Goal: Task Accomplishment & Management: Manage account settings

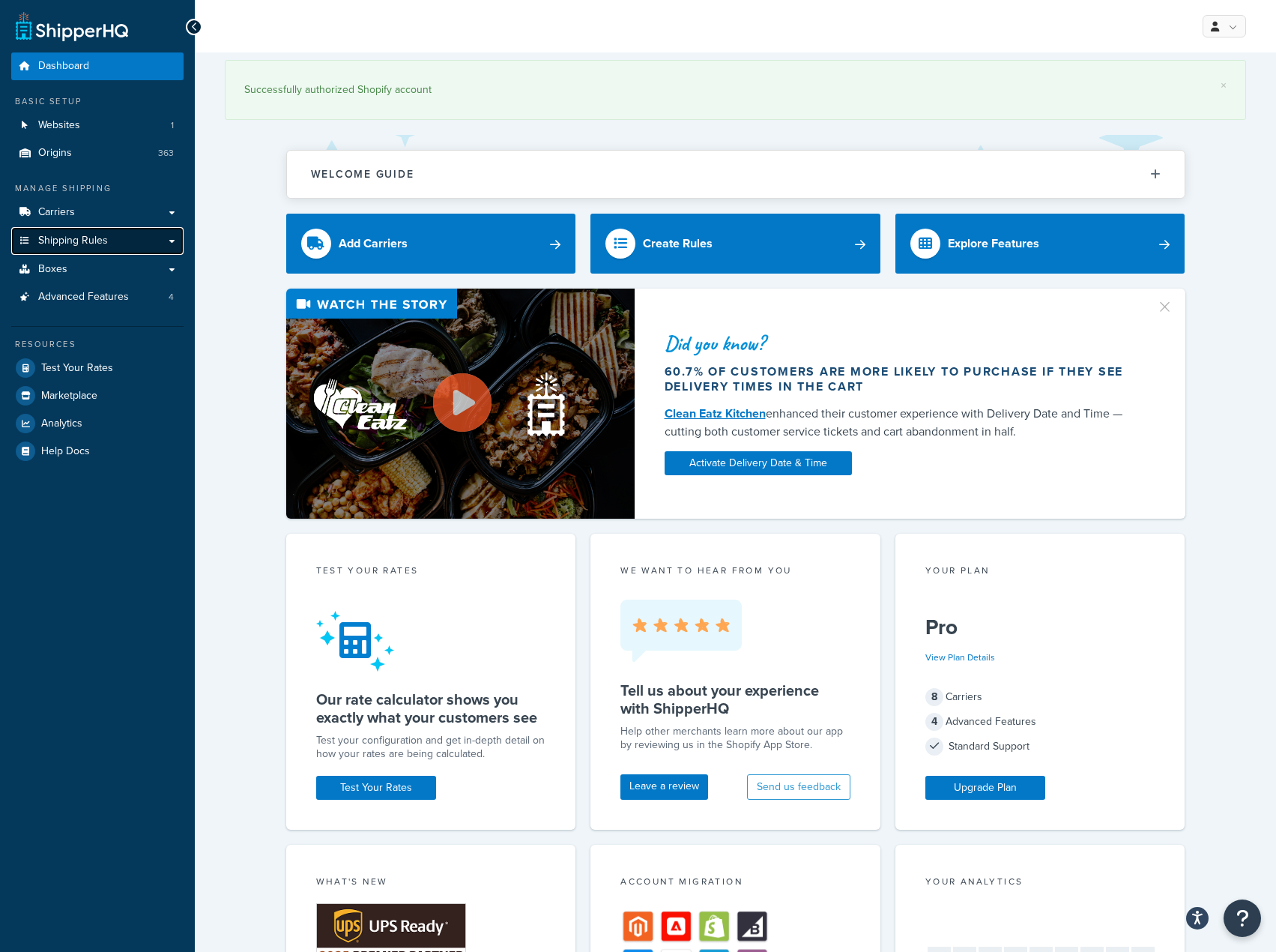
click at [114, 248] on link "Shipping Rules" at bounding box center [97, 241] width 172 height 27
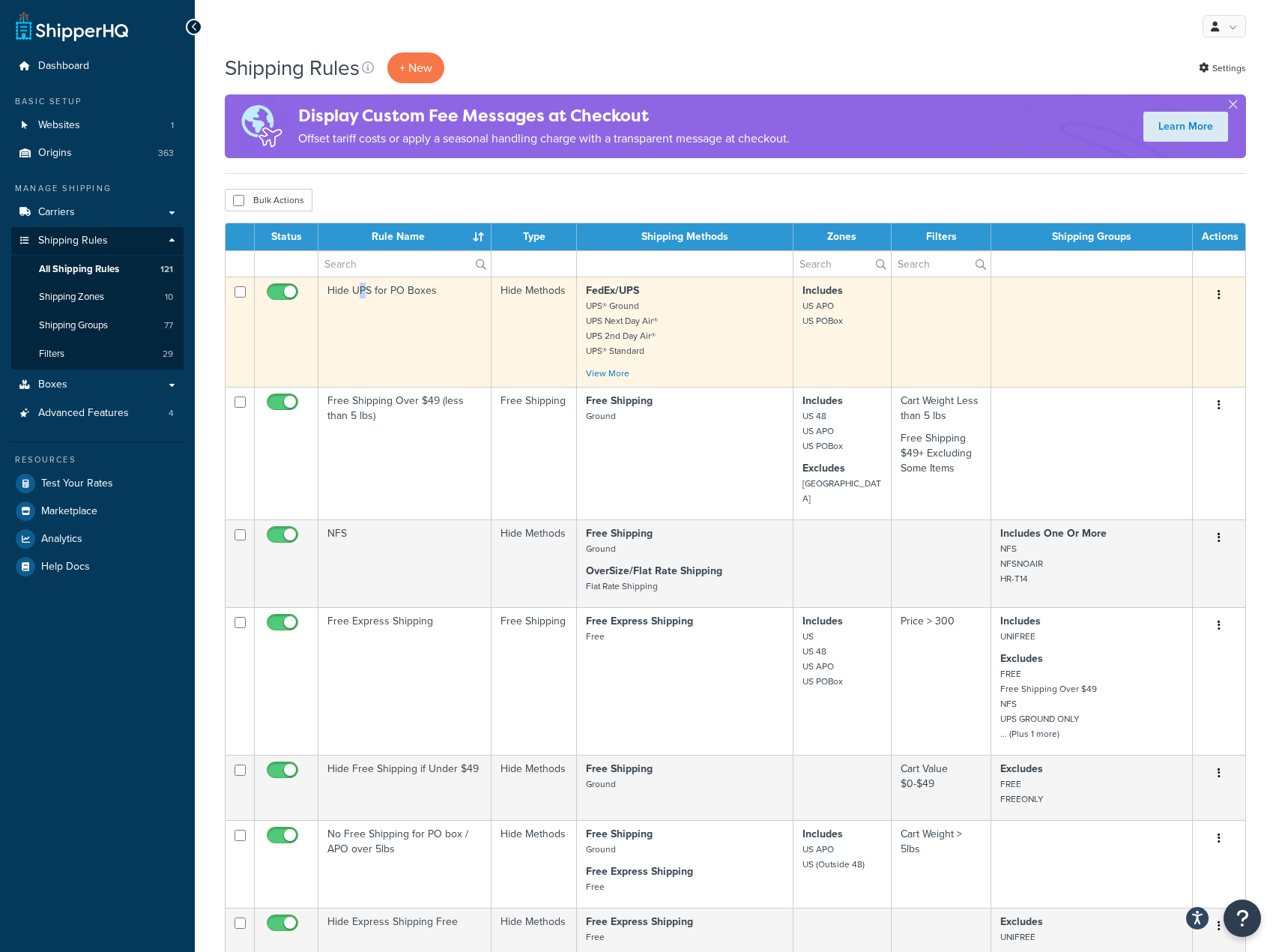
click at [365, 279] on td "Hide UPS for PO Boxes" at bounding box center [405, 331] width 173 height 110
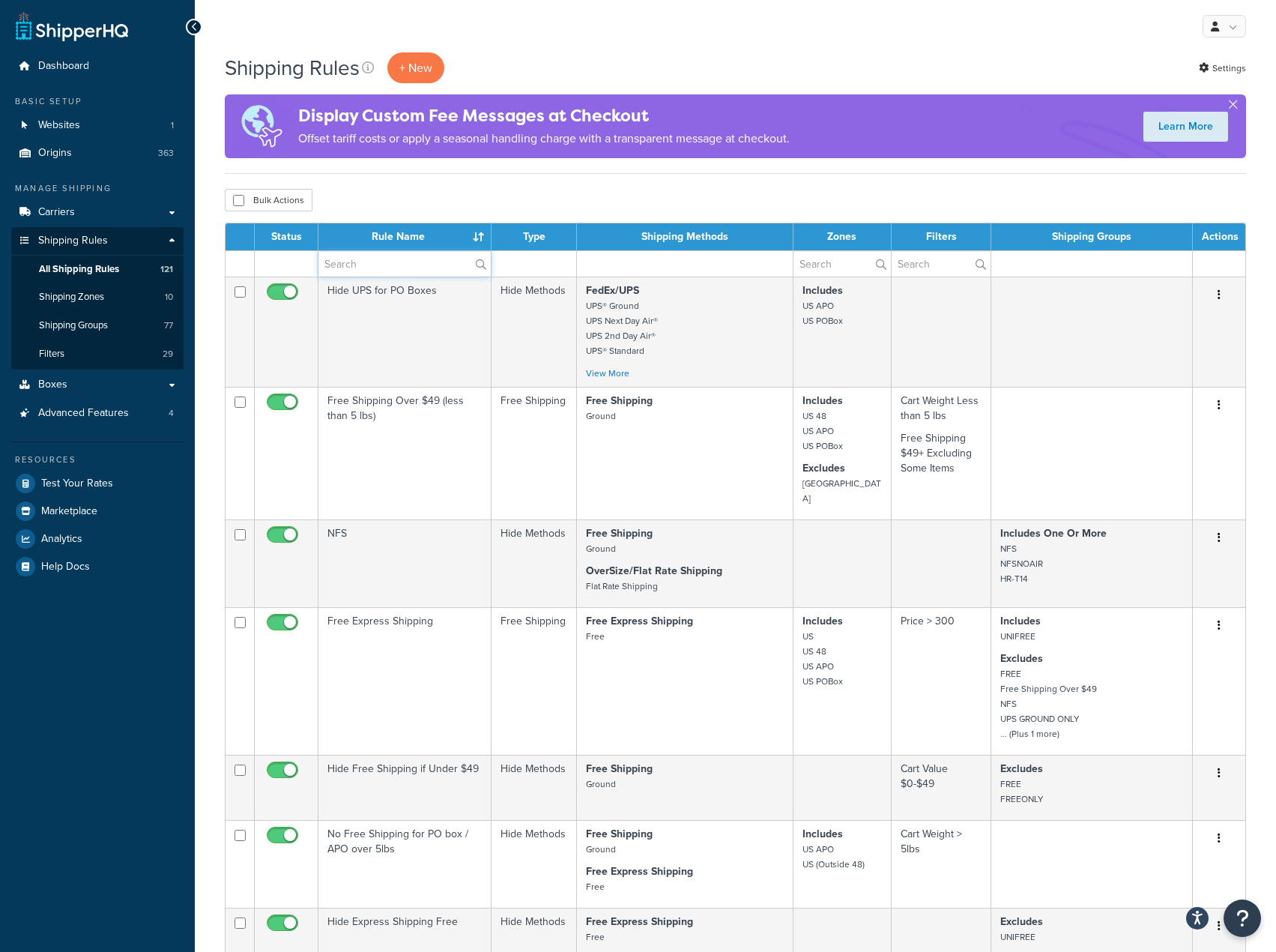
click at [376, 266] on input "text" at bounding box center [405, 264] width 172 height 26
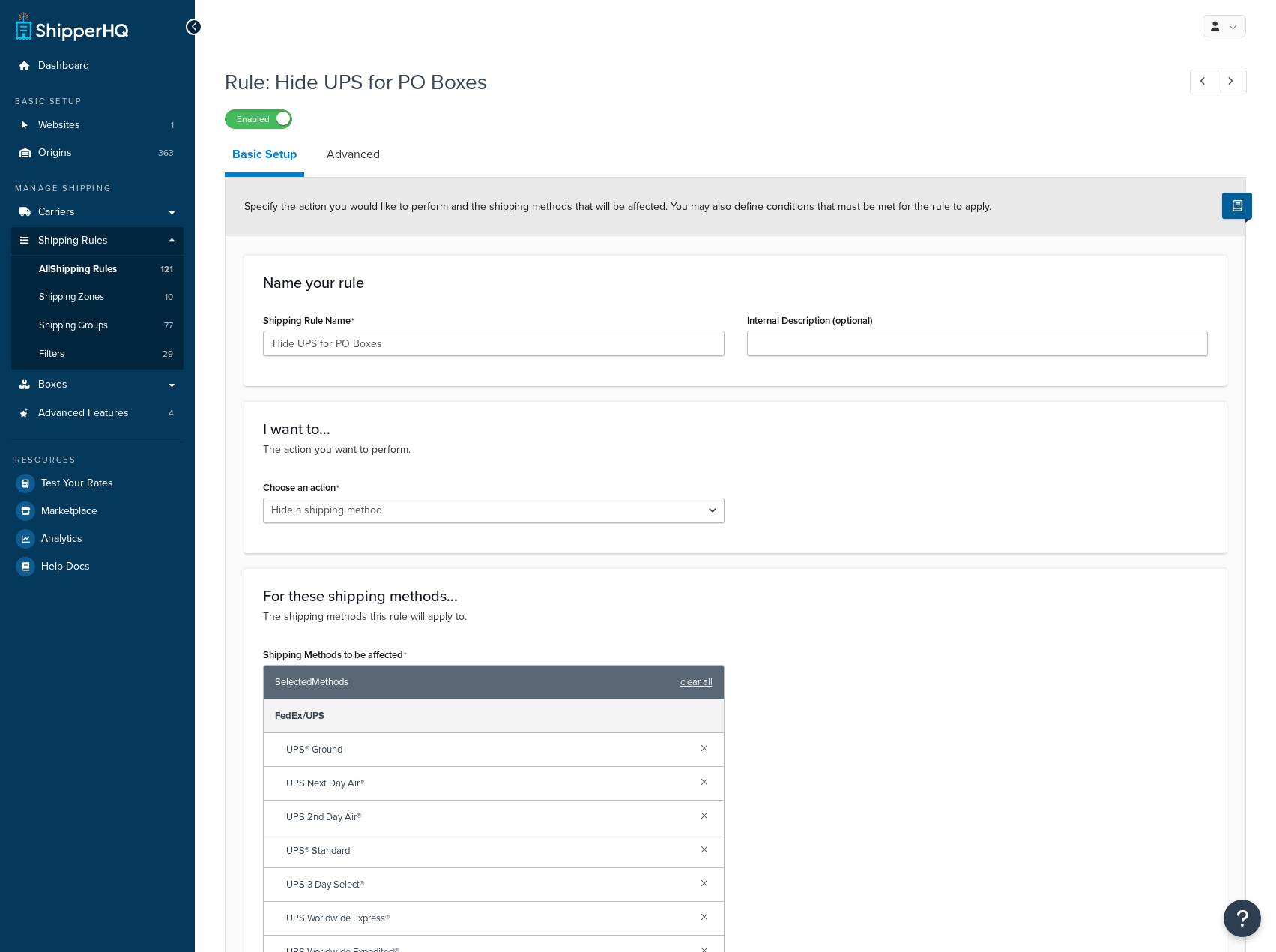
select select "HIDE"
click at [64, 263] on span "All Shipping Rules" at bounding box center [78, 269] width 78 height 13
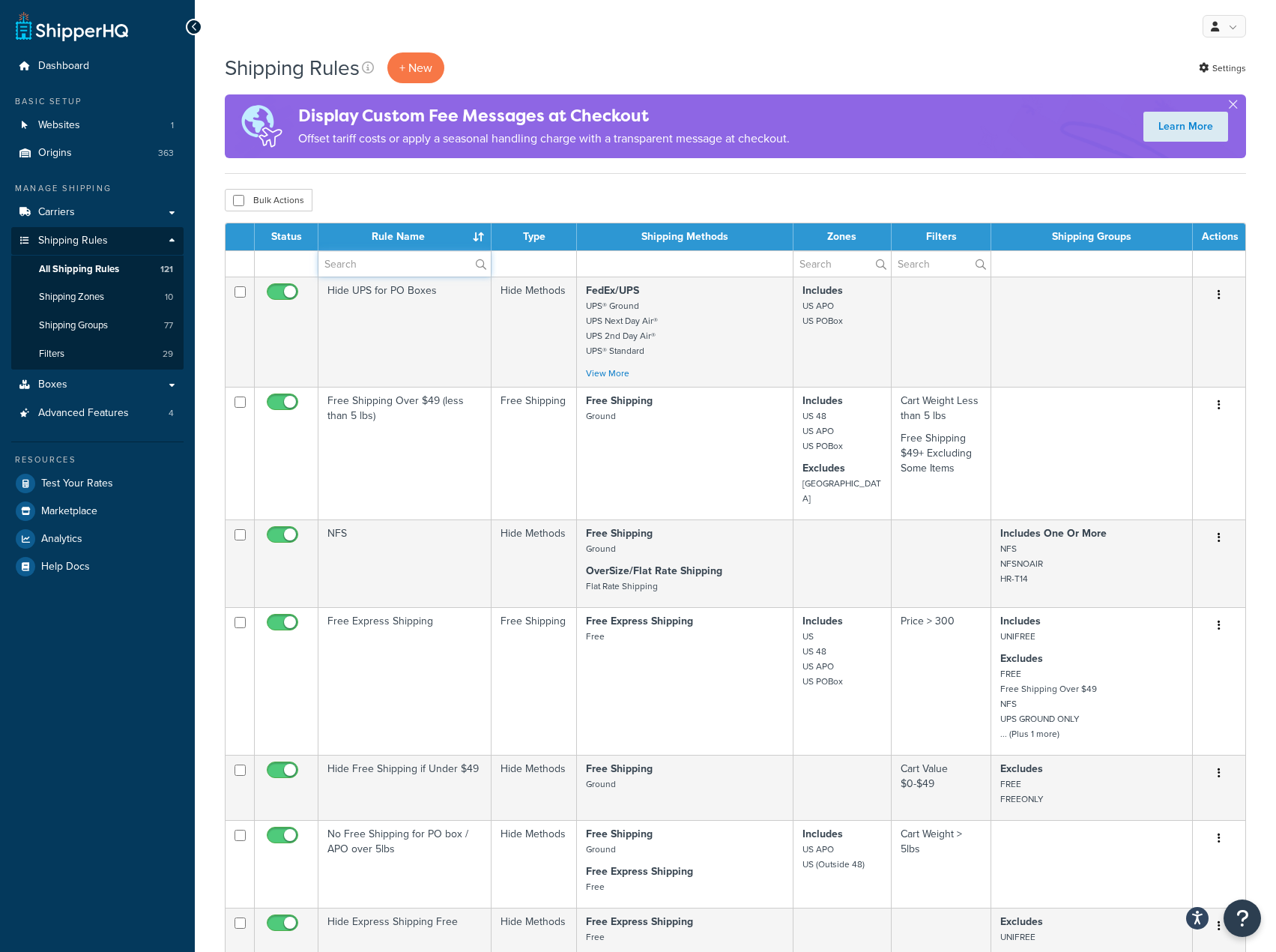
click at [362, 262] on input "text" at bounding box center [405, 264] width 172 height 26
type input "BBS"
click at [431, 200] on div "Bulk Actions Duplicate Delete" at bounding box center [736, 200] width 1022 height 23
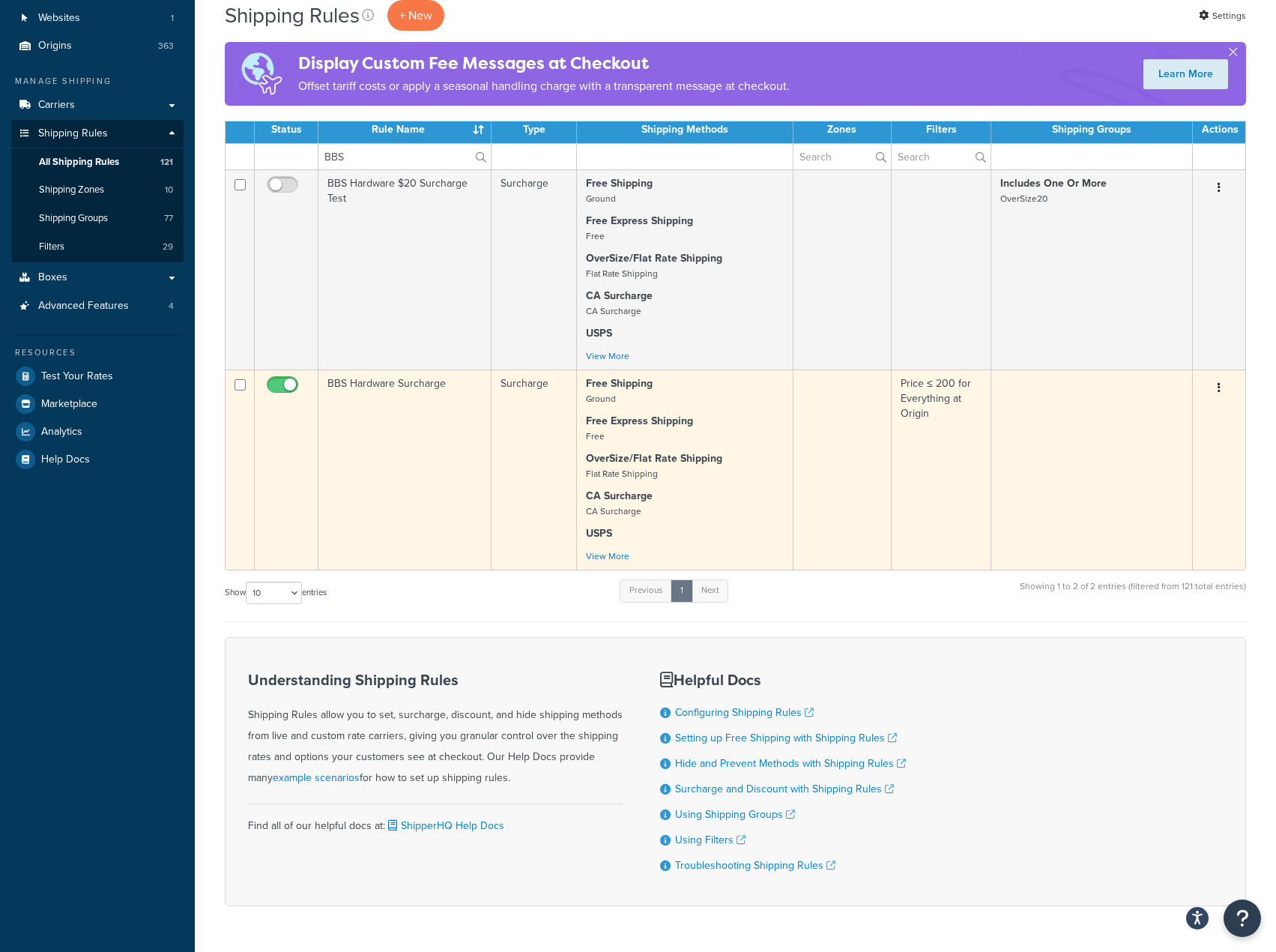
scroll to position [150, 0]
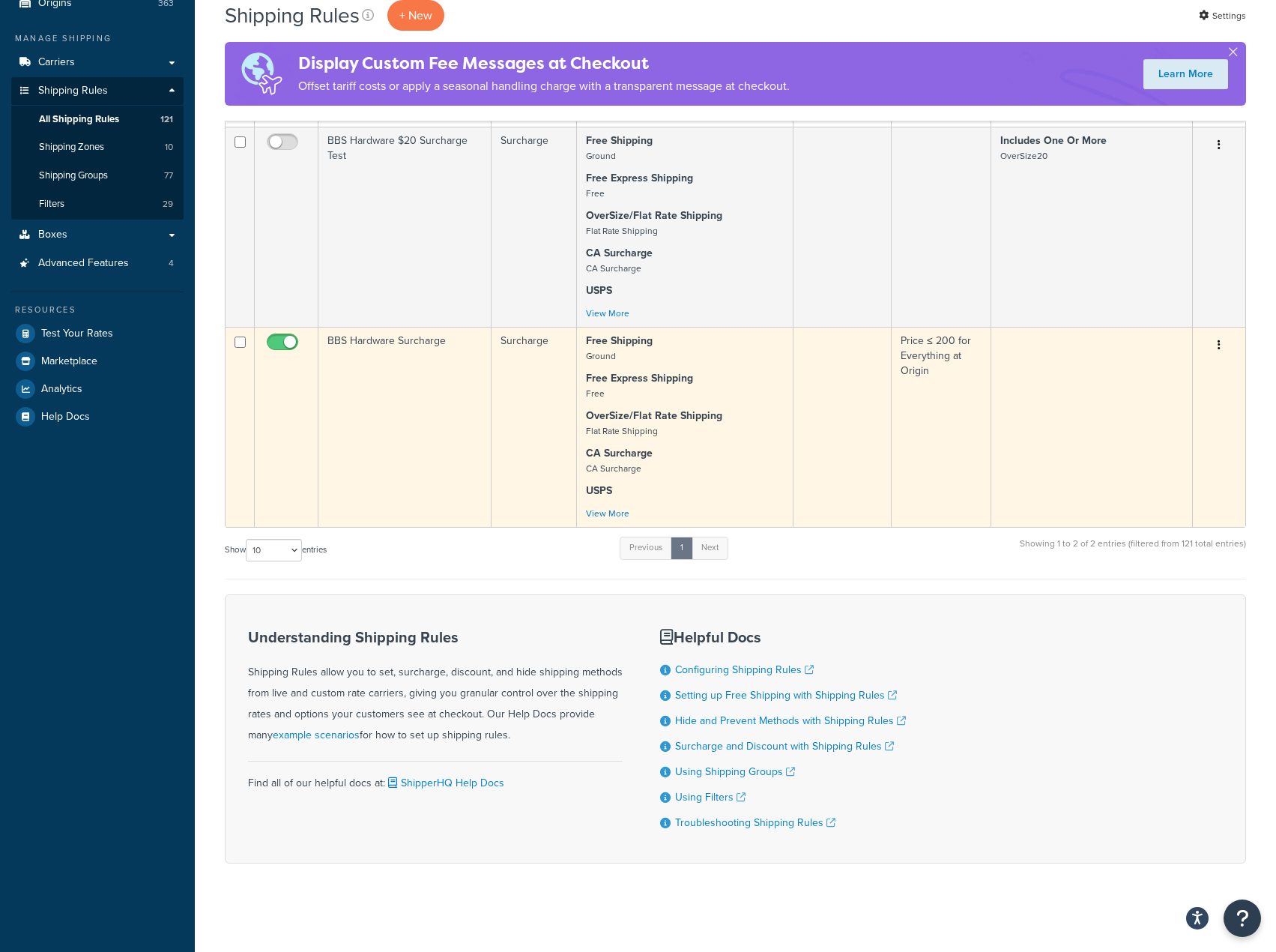
click at [350, 463] on td "BBS Hardware Surcharge" at bounding box center [405, 427] width 173 height 200
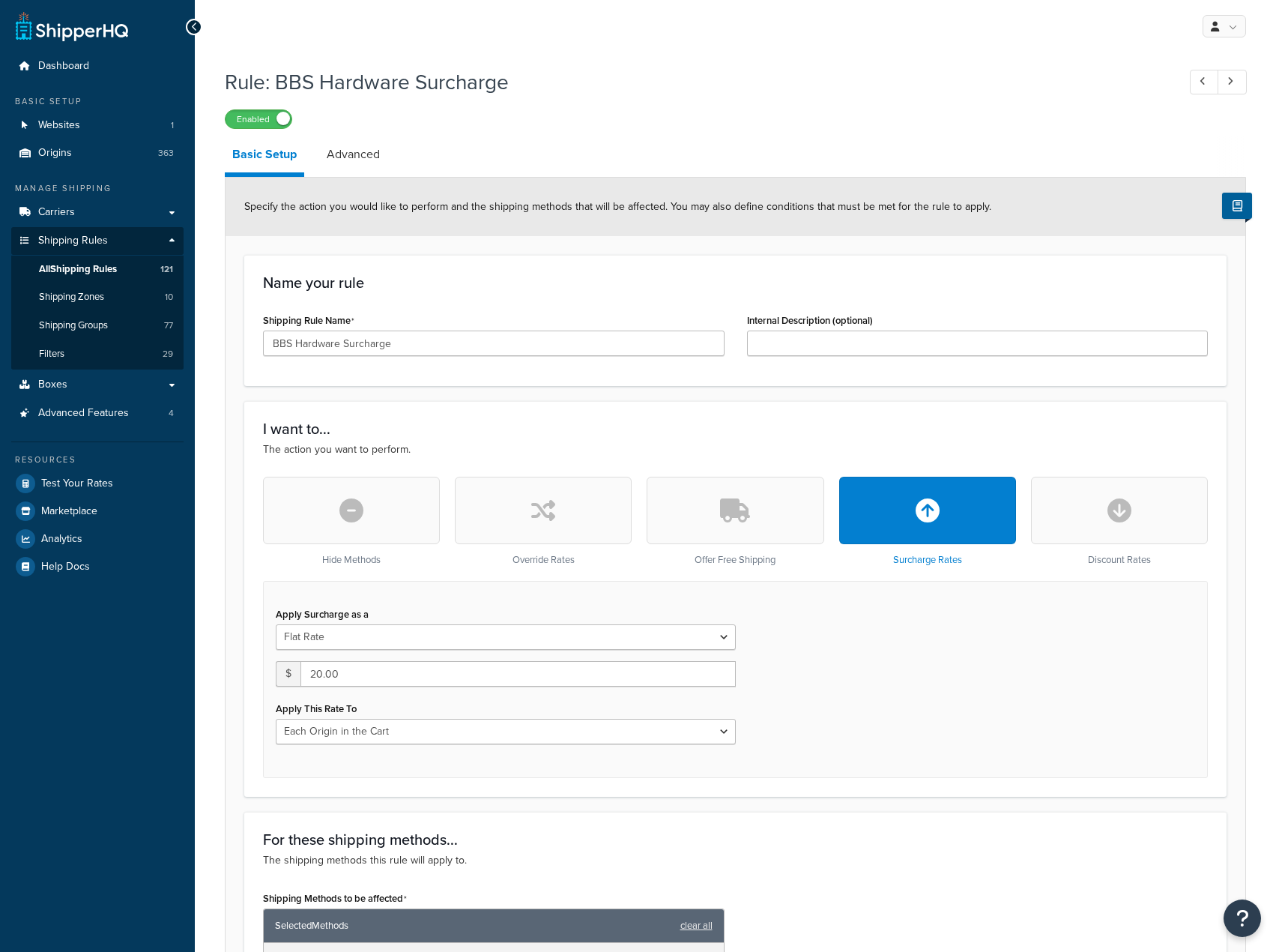
select select "LOCATION"
click at [344, 153] on link "Advanced" at bounding box center [353, 154] width 68 height 36
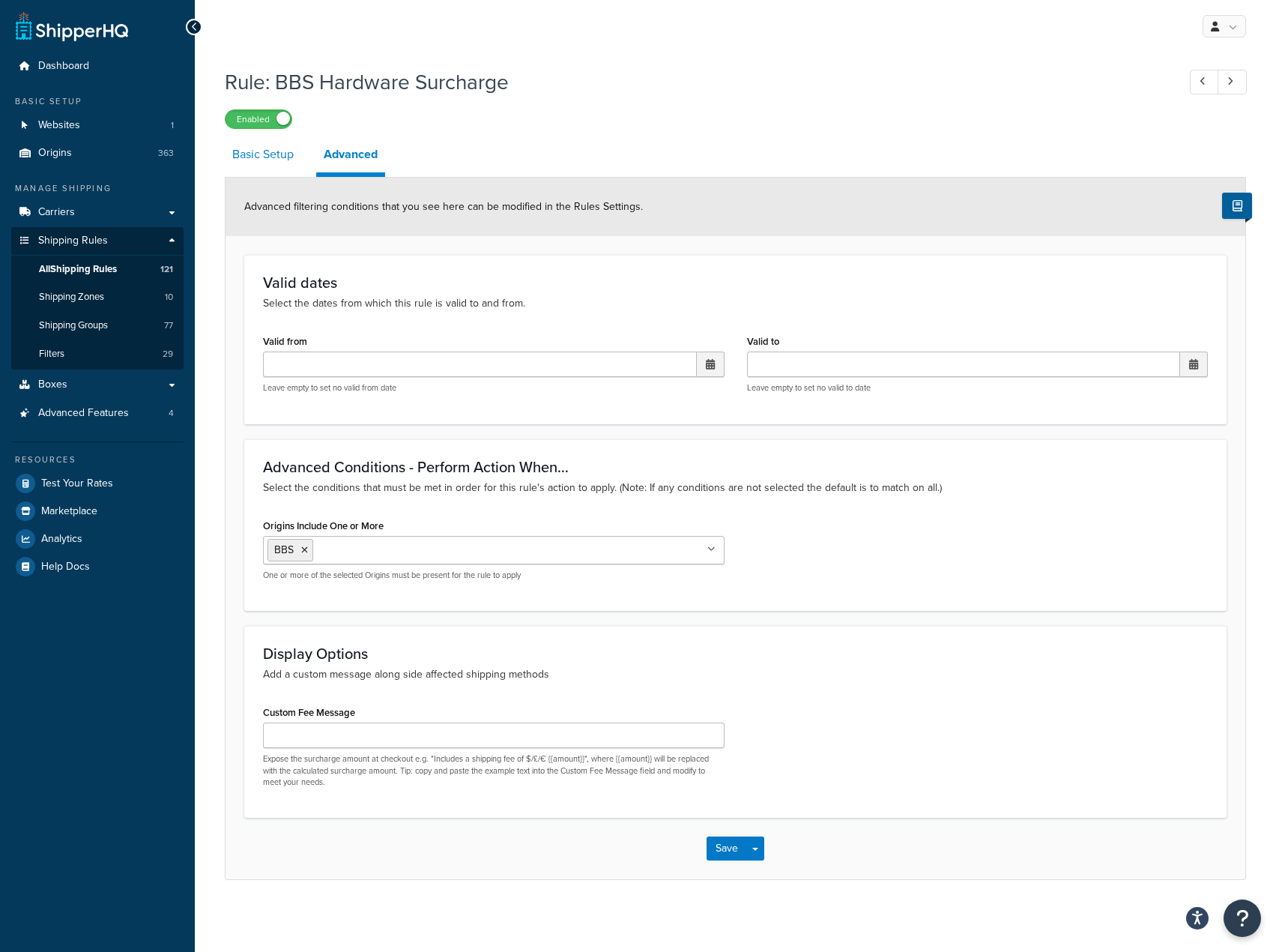
click at [276, 155] on link "Basic Setup" at bounding box center [263, 154] width 76 height 36
select select "LOCATION"
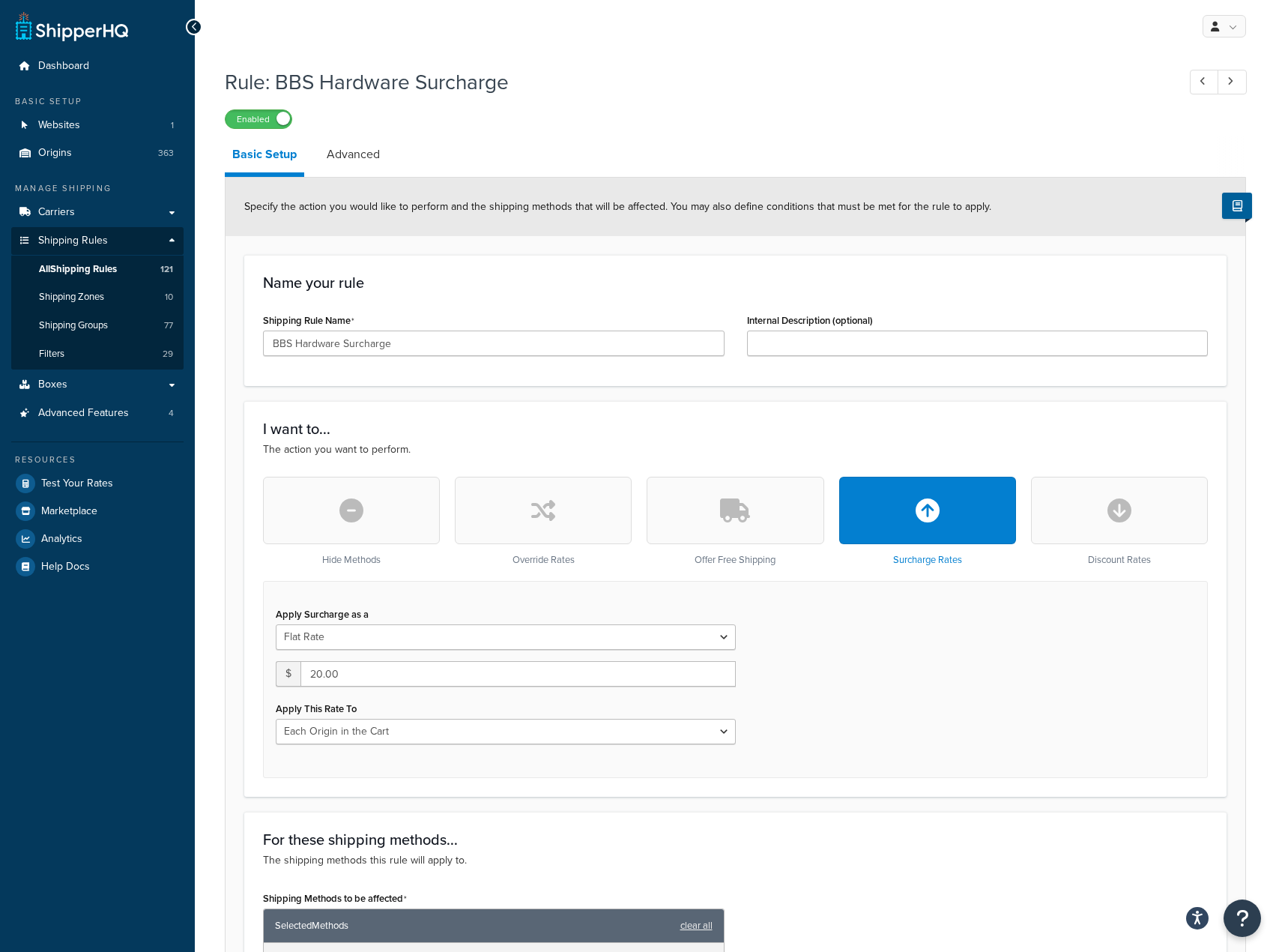
click at [312, 163] on li "Basic Setup" at bounding box center [272, 157] width 94 height 40
click at [346, 144] on link "Advanced" at bounding box center [353, 154] width 68 height 36
